Goal: Navigation & Orientation: Find specific page/section

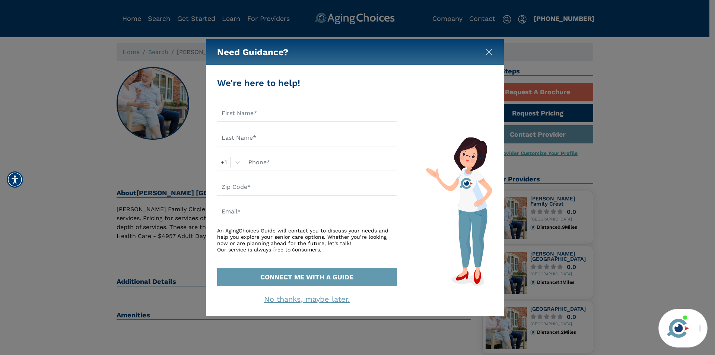
click at [491, 53] on img "Close" at bounding box center [488, 51] width 7 height 7
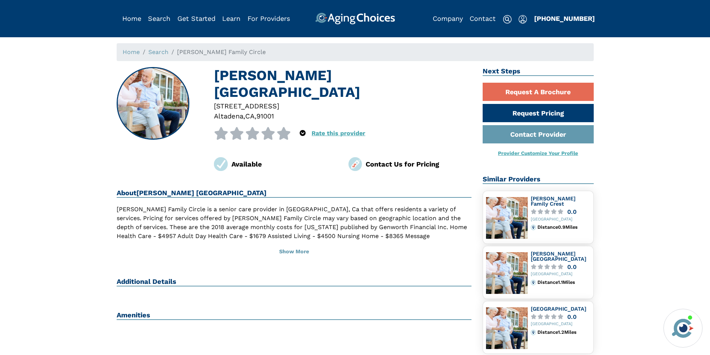
click at [64, 210] on div "Home Search Bedell Family Circle Bedell Family Circle, Altadena CA 962 Concha S…" at bounding box center [355, 337] width 698 height 589
click at [521, 221] on img at bounding box center [507, 218] width 42 height 42
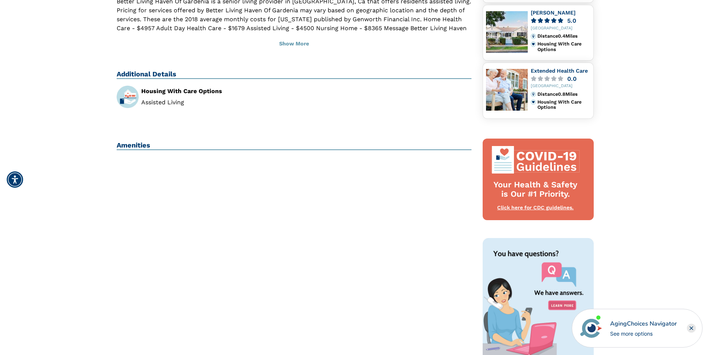
scroll to position [261, 0]
